Goal: Task Accomplishment & Management: Use online tool/utility

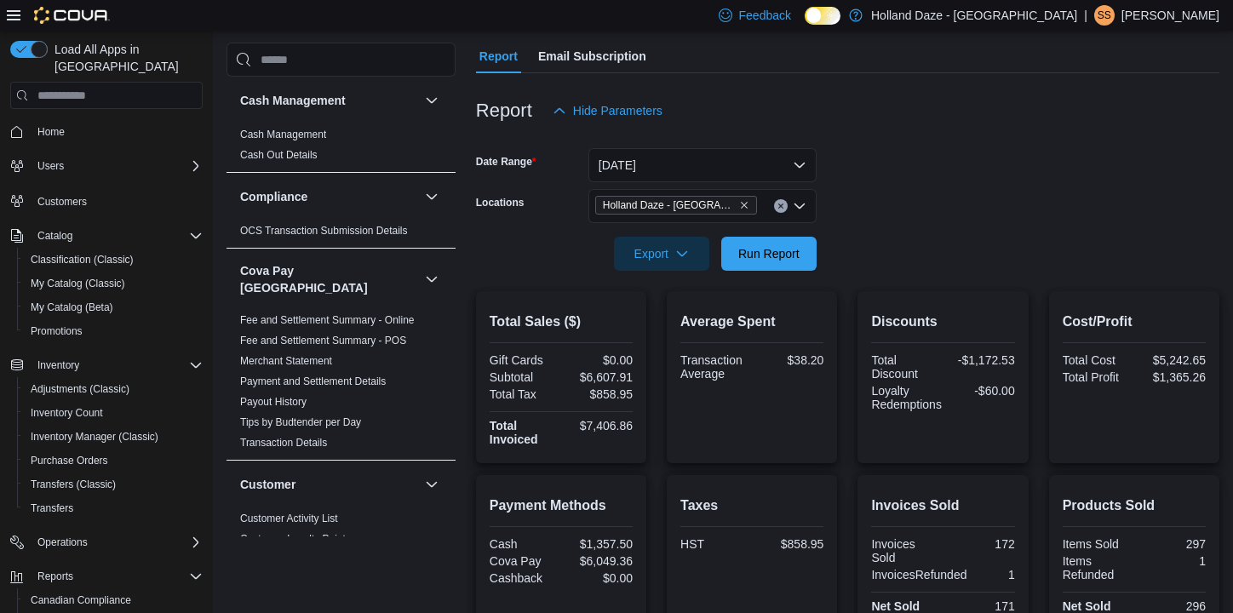
scroll to position [158, 0]
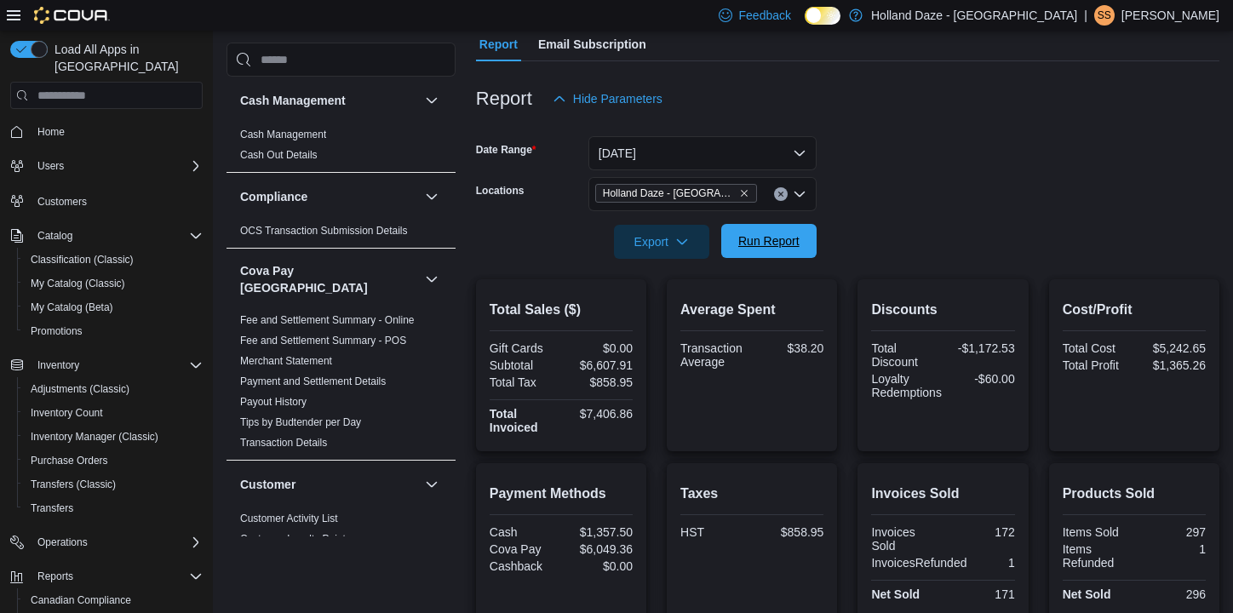
click at [754, 245] on span "Run Report" at bounding box center [768, 240] width 61 height 17
click at [774, 246] on span "Run Report" at bounding box center [768, 240] width 61 height 17
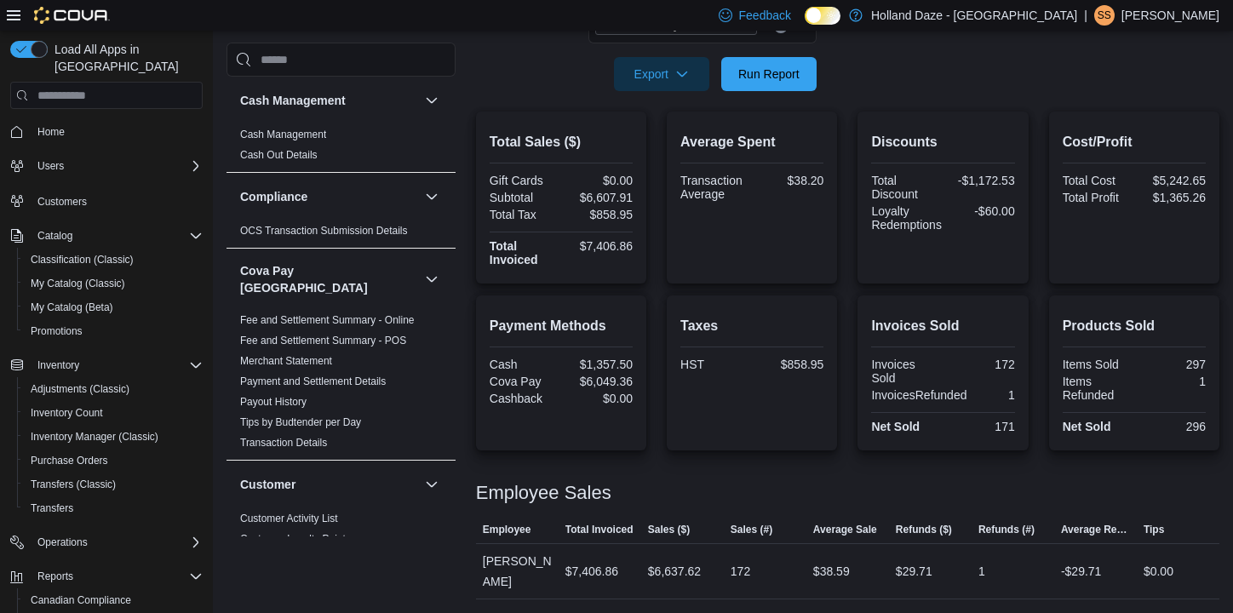
scroll to position [306, 0]
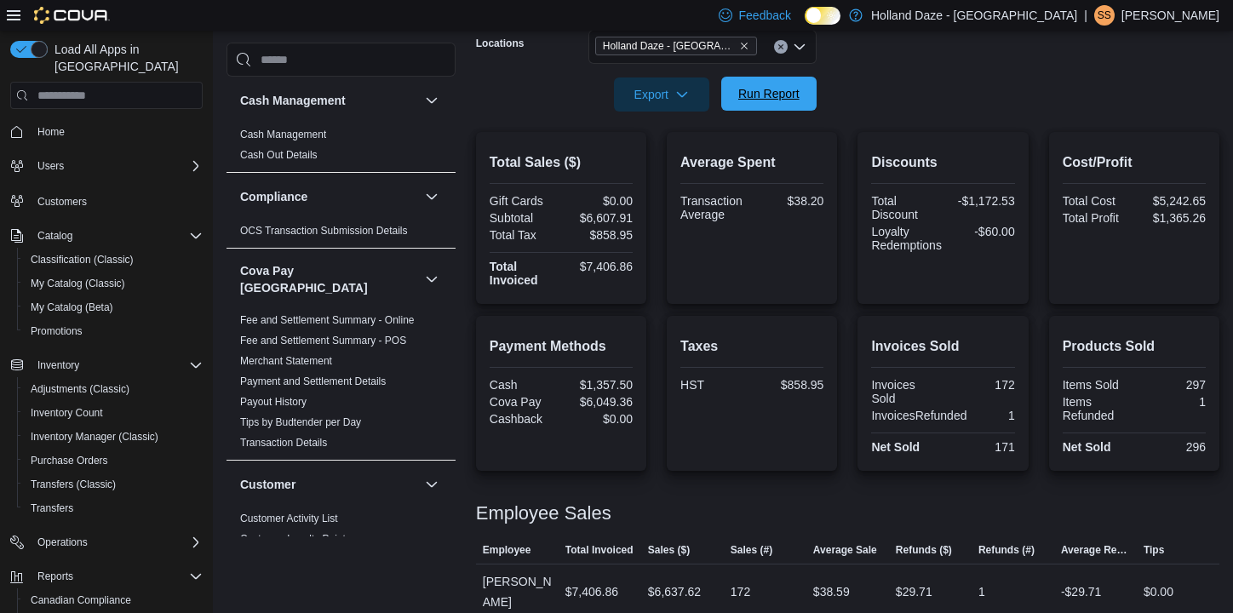
click at [788, 104] on span "Run Report" at bounding box center [768, 94] width 75 height 34
